Goal: Task Accomplishment & Management: Manage account settings

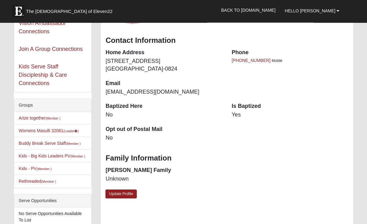
scroll to position [61, 0]
click at [58, 131] on link "Womens Masulli 32081 (Leader )" at bounding box center [49, 130] width 60 height 5
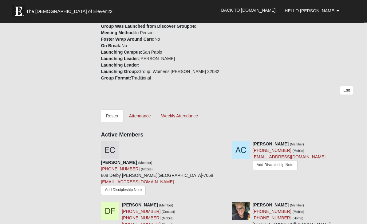
scroll to position [183, 0]
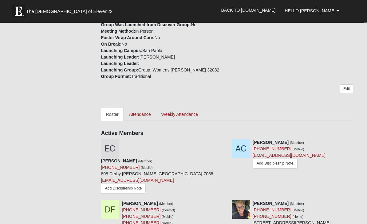
click at [141, 113] on link "Attendance" at bounding box center [140, 114] width 32 height 13
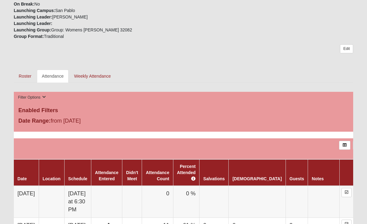
scroll to position [222, 0]
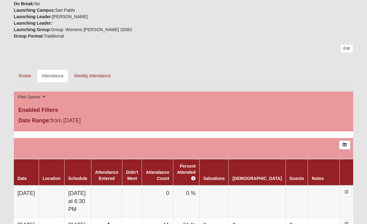
click at [93, 76] on link "Weekly Attendance" at bounding box center [92, 75] width 47 height 13
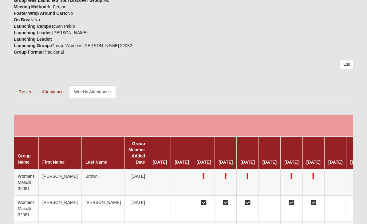
scroll to position [208, 0]
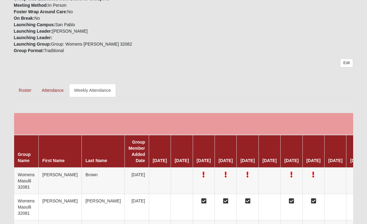
click at [55, 91] on link "Attendance" at bounding box center [53, 90] width 32 height 13
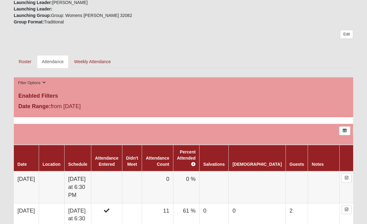
scroll to position [236, 0]
click at [173, 186] on td "0" at bounding box center [157, 187] width 31 height 32
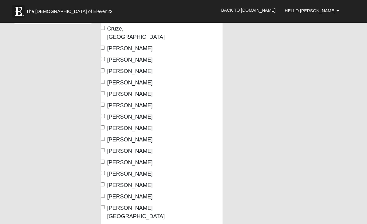
scroll to position [63, 0]
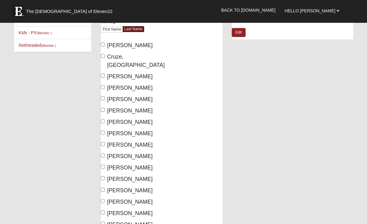
click at [112, 175] on label "[PERSON_NAME]" at bounding box center [127, 179] width 52 height 8
click at [105, 176] on input "[PERSON_NAME]" at bounding box center [103, 178] width 4 height 4
click at [105, 176] on input "Peda, Tanya" at bounding box center [103, 178] width 4 height 4
click at [109, 176] on span "Peda, Tanya" at bounding box center [130, 179] width 46 height 6
click at [105, 176] on input "Peda, Tanya" at bounding box center [103, 178] width 4 height 4
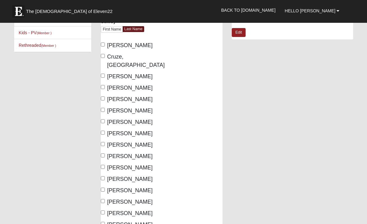
checkbox input "true"
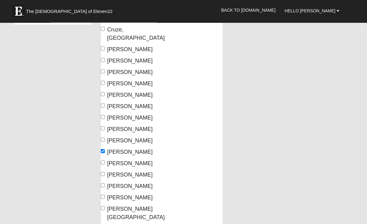
scroll to position [90, 0]
click at [103, 206] on input "Weyer, Angie" at bounding box center [103, 208] width 4 height 4
checkbox input "true"
click at [105, 160] on input "Smith, Melinda" at bounding box center [103, 162] width 4 height 4
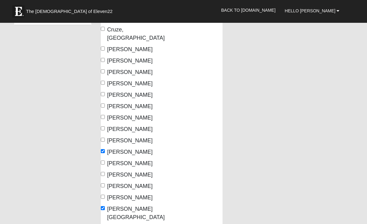
click at [102, 160] on input "Smith, Melinda" at bounding box center [103, 162] width 4 height 4
checkbox input "true"
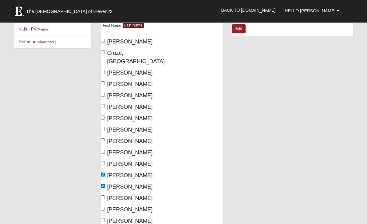
scroll to position [66, 0]
click at [105, 104] on input "[PERSON_NAME]" at bounding box center [103, 106] width 4 height 4
checkbox input "true"
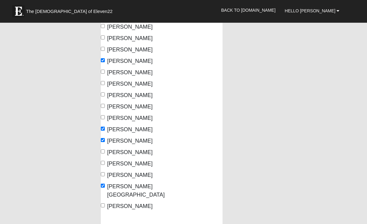
scroll to position [112, 0]
click at [105, 161] on input "[PERSON_NAME]" at bounding box center [103, 163] width 4 height 4
checkbox input "true"
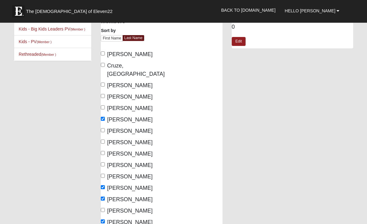
scroll to position [52, 0]
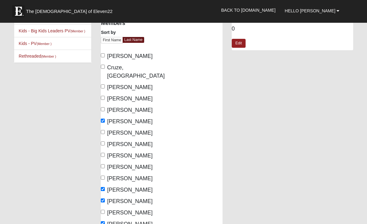
click at [105, 55] on input "Cassara, Elyse" at bounding box center [103, 56] width 4 height 4
checkbox input "true"
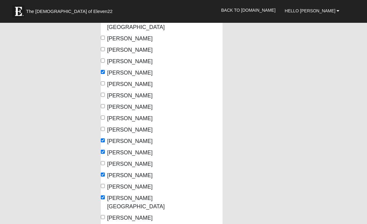
scroll to position [100, 0]
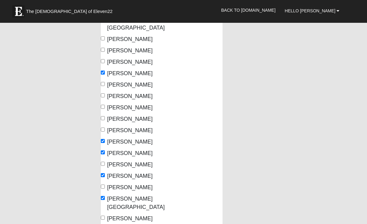
click at [275, 223] on div "Womens Masulli 32081 Attendance Attendance For 10/7/2025 Schedule" at bounding box center [227, 107] width 262 height 363
click at [105, 105] on input "McCauley, Christine" at bounding box center [103, 107] width 4 height 4
checkbox input "true"
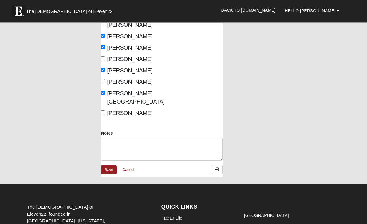
scroll to position [205, 0]
click at [111, 165] on link "Save" at bounding box center [109, 169] width 16 height 9
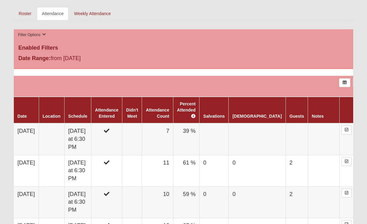
scroll to position [284, 0]
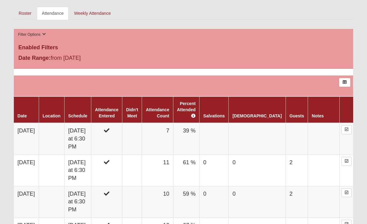
click at [286, 113] on th "Guests" at bounding box center [297, 110] width 22 height 26
click at [286, 134] on td at bounding box center [297, 139] width 22 height 32
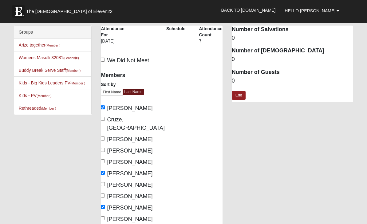
click at [237, 80] on dd "0" at bounding box center [292, 81] width 121 height 8
click at [236, 81] on dd "0" at bounding box center [292, 81] width 121 height 8
click at [234, 81] on dd "0" at bounding box center [292, 81] width 121 height 8
click at [235, 72] on dt "Number of Guests" at bounding box center [292, 72] width 121 height 8
click at [239, 73] on dt "Number of Guests" at bounding box center [292, 72] width 121 height 8
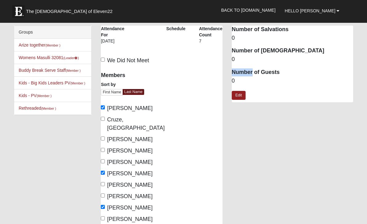
click at [237, 81] on dd "0" at bounding box center [292, 81] width 121 height 8
click at [235, 81] on dd "0" at bounding box center [292, 81] width 121 height 8
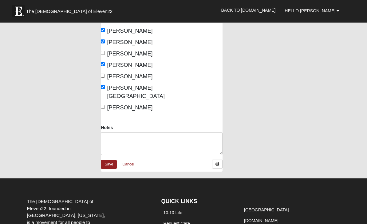
scroll to position [210, 0]
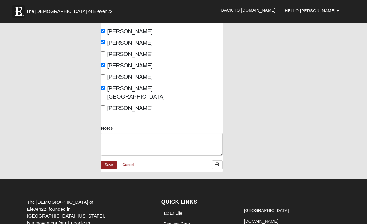
click at [113, 160] on link "Save" at bounding box center [109, 164] width 16 height 9
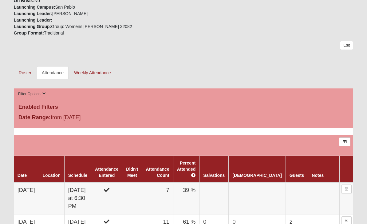
scroll to position [225, 0]
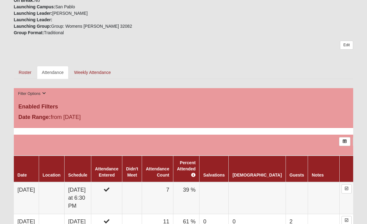
click at [200, 199] on td "39 %" at bounding box center [186, 198] width 26 height 32
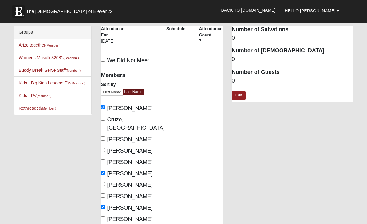
click at [236, 82] on dd "0" at bounding box center [292, 81] width 121 height 8
click at [255, 73] on dt "Number of Guests" at bounding box center [292, 72] width 121 height 8
click at [240, 94] on link "Edit" at bounding box center [239, 95] width 14 height 9
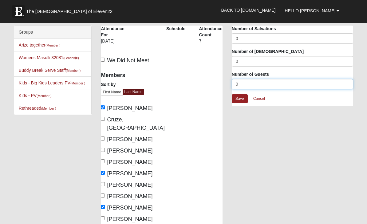
click at [245, 85] on input "0" at bounding box center [292, 84] width 121 height 10
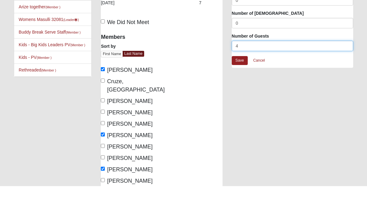
type input "4"
click at [244, 94] on link "Save" at bounding box center [240, 98] width 16 height 9
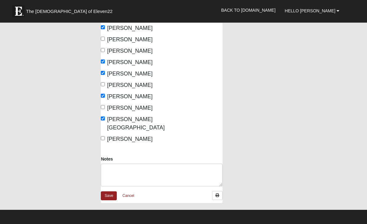
scroll to position [179, 0]
click at [109, 191] on link "Save" at bounding box center [109, 195] width 16 height 9
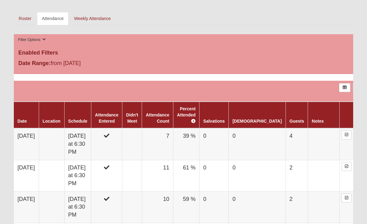
scroll to position [280, 0]
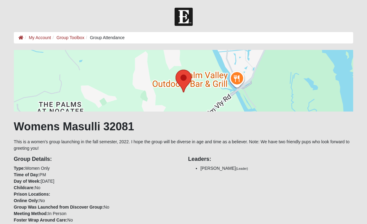
scroll to position [90, 0]
